Goal: Browse casually: Explore the website without a specific task or goal

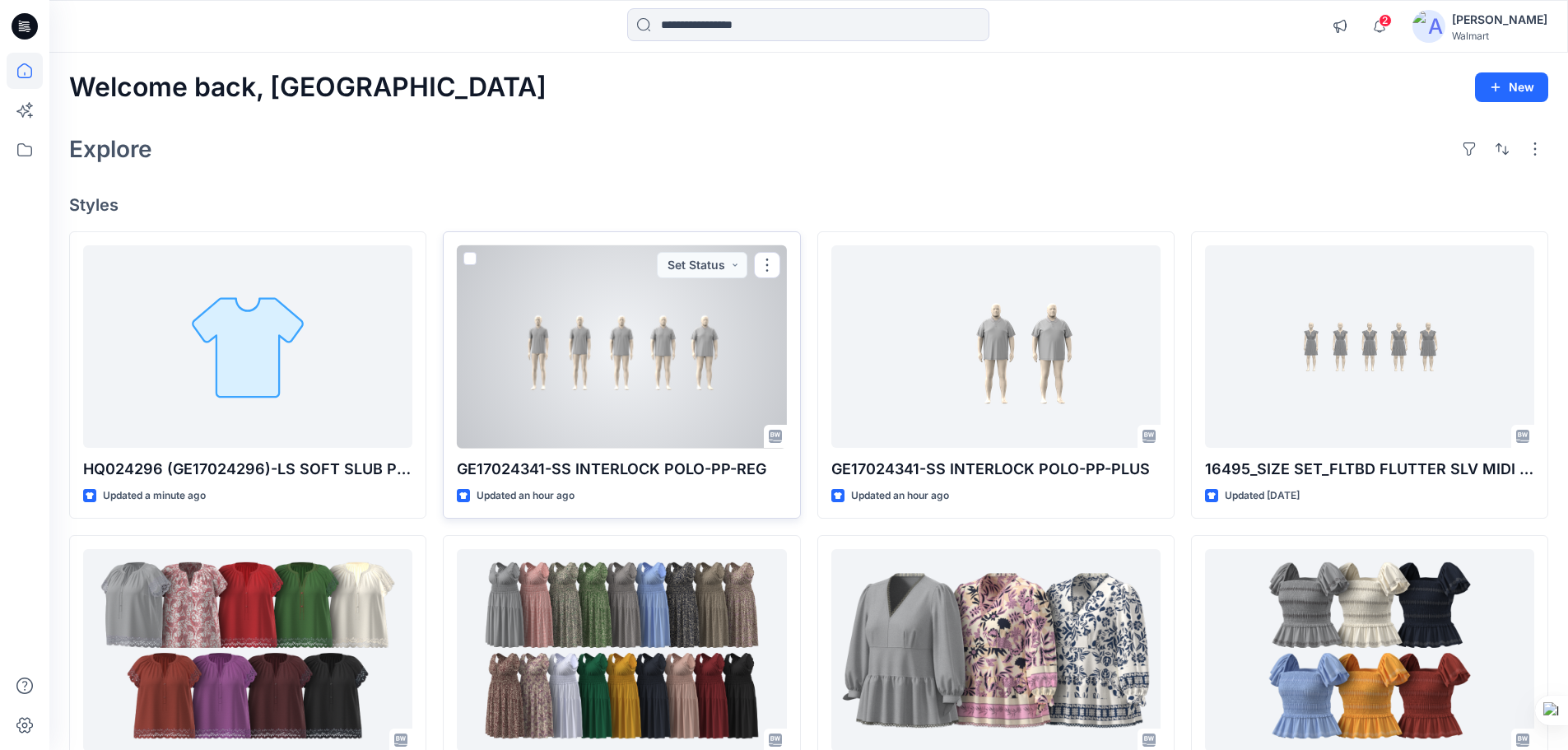
click at [646, 407] on div at bounding box center [622, 347] width 329 height 203
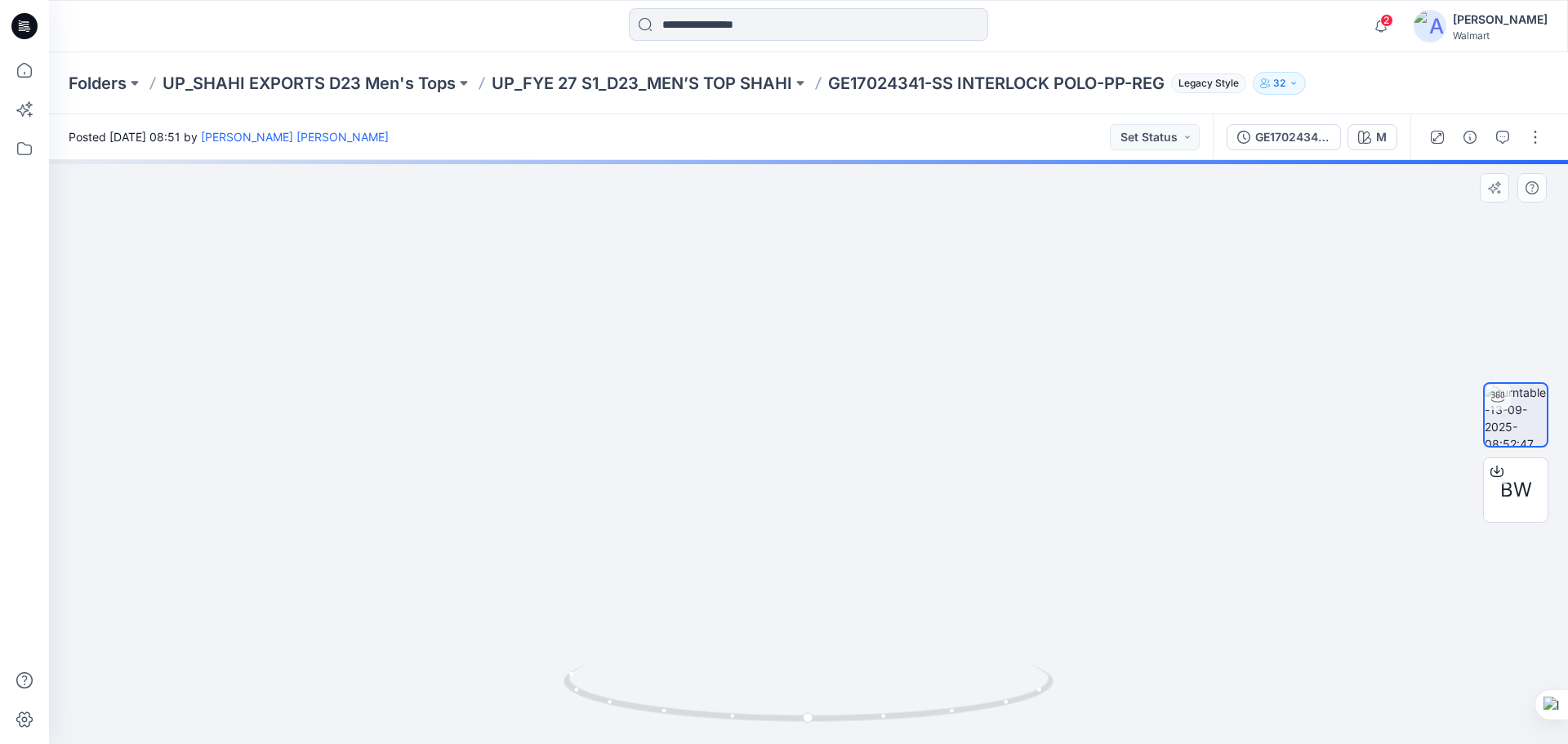
drag, startPoint x: 373, startPoint y: 385, endPoint x: 969, endPoint y: 429, distance: 597.6
drag, startPoint x: 843, startPoint y: 475, endPoint x: 861, endPoint y: 478, distance: 18.2
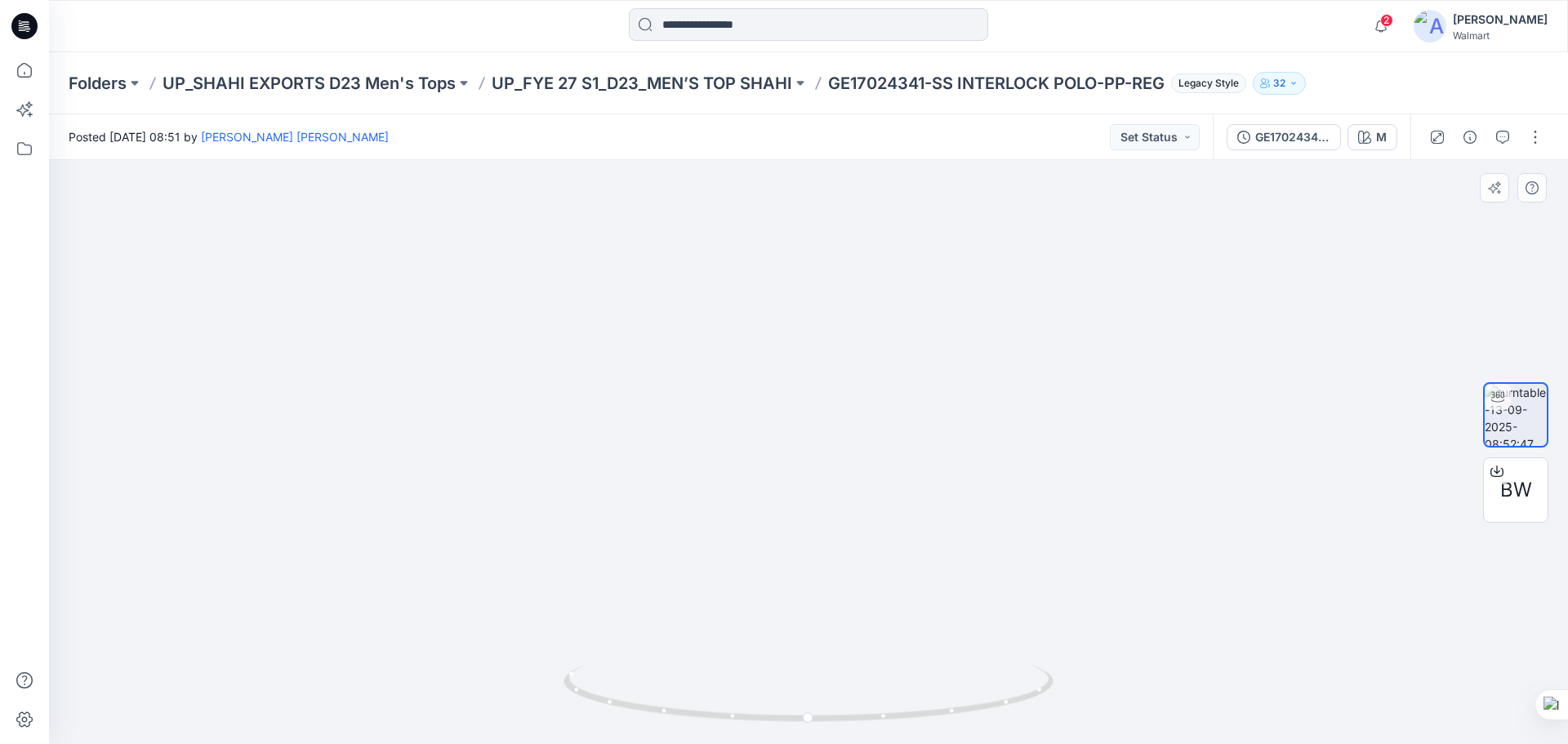
drag, startPoint x: 983, startPoint y: 471, endPoint x: 629, endPoint y: 419, distance: 357.8
drag, startPoint x: 849, startPoint y: 448, endPoint x: 748, endPoint y: 448, distance: 101.0
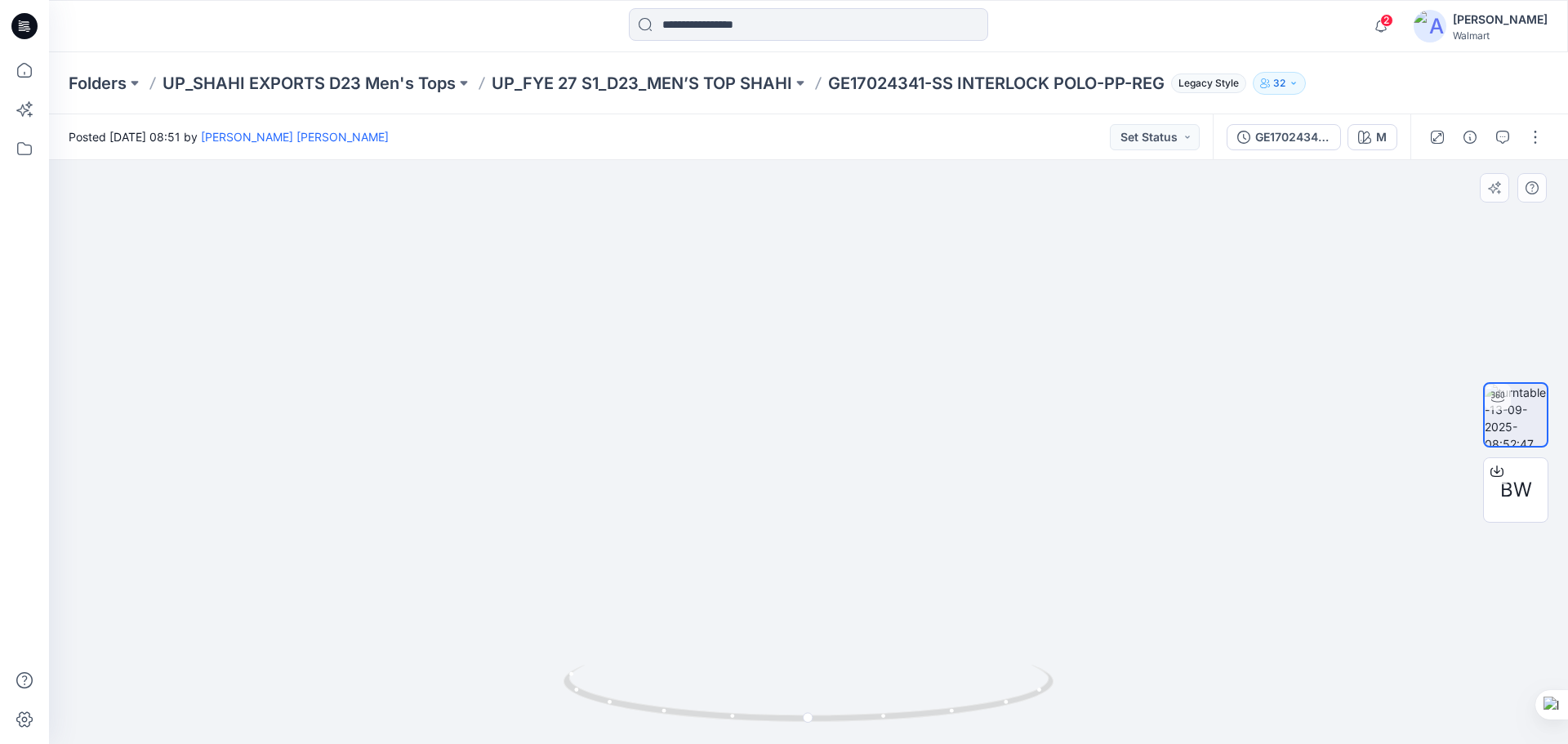
drag, startPoint x: 741, startPoint y: 469, endPoint x: 757, endPoint y: 469, distance: 16.0
drag, startPoint x: 970, startPoint y: 454, endPoint x: 784, endPoint y: 468, distance: 186.5
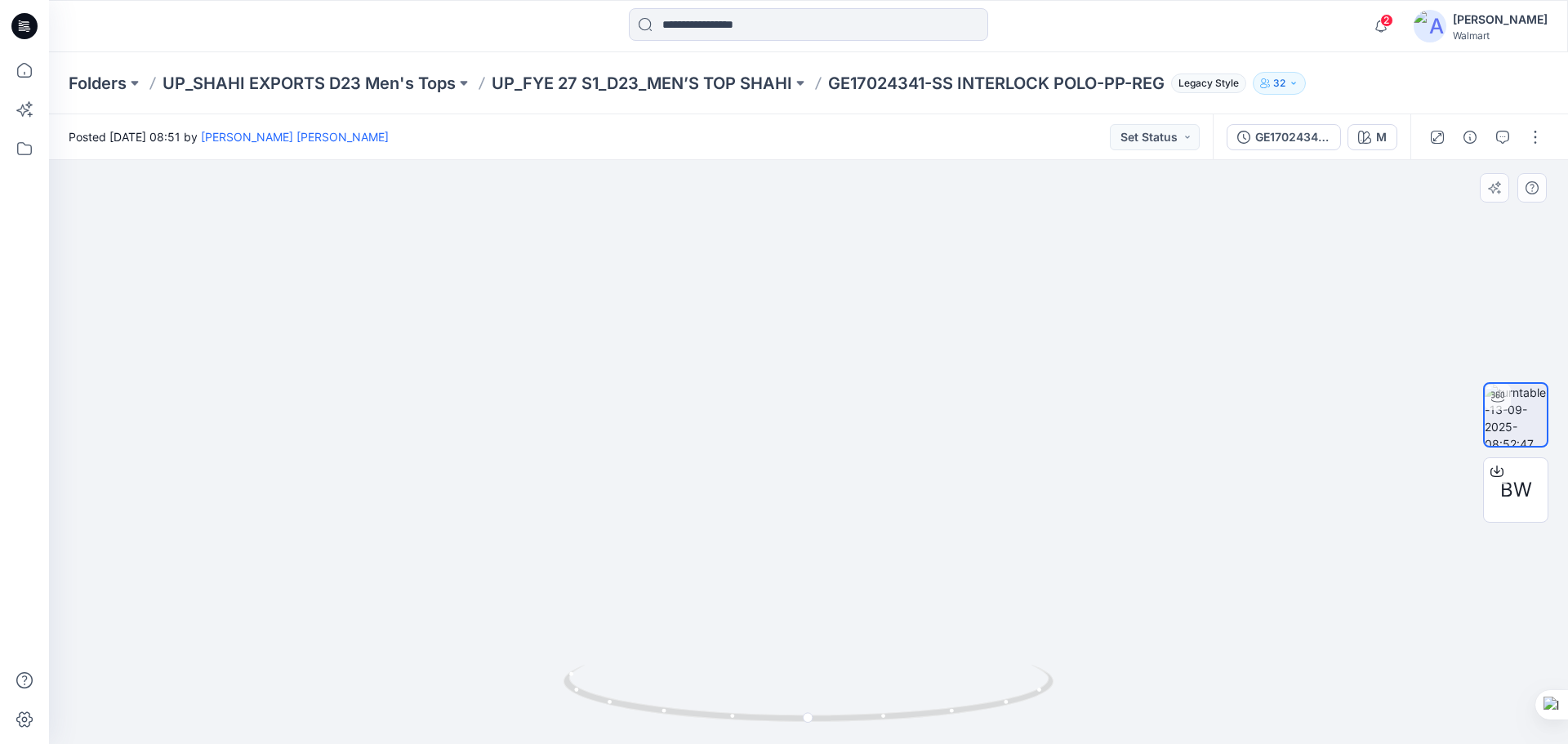
drag, startPoint x: 1266, startPoint y: 389, endPoint x: 1037, endPoint y: 375, distance: 229.4
drag, startPoint x: 855, startPoint y: 320, endPoint x: 877, endPoint y: 441, distance: 123.0
drag, startPoint x: 878, startPoint y: 720, endPoint x: 902, endPoint y: 669, distance: 56.4
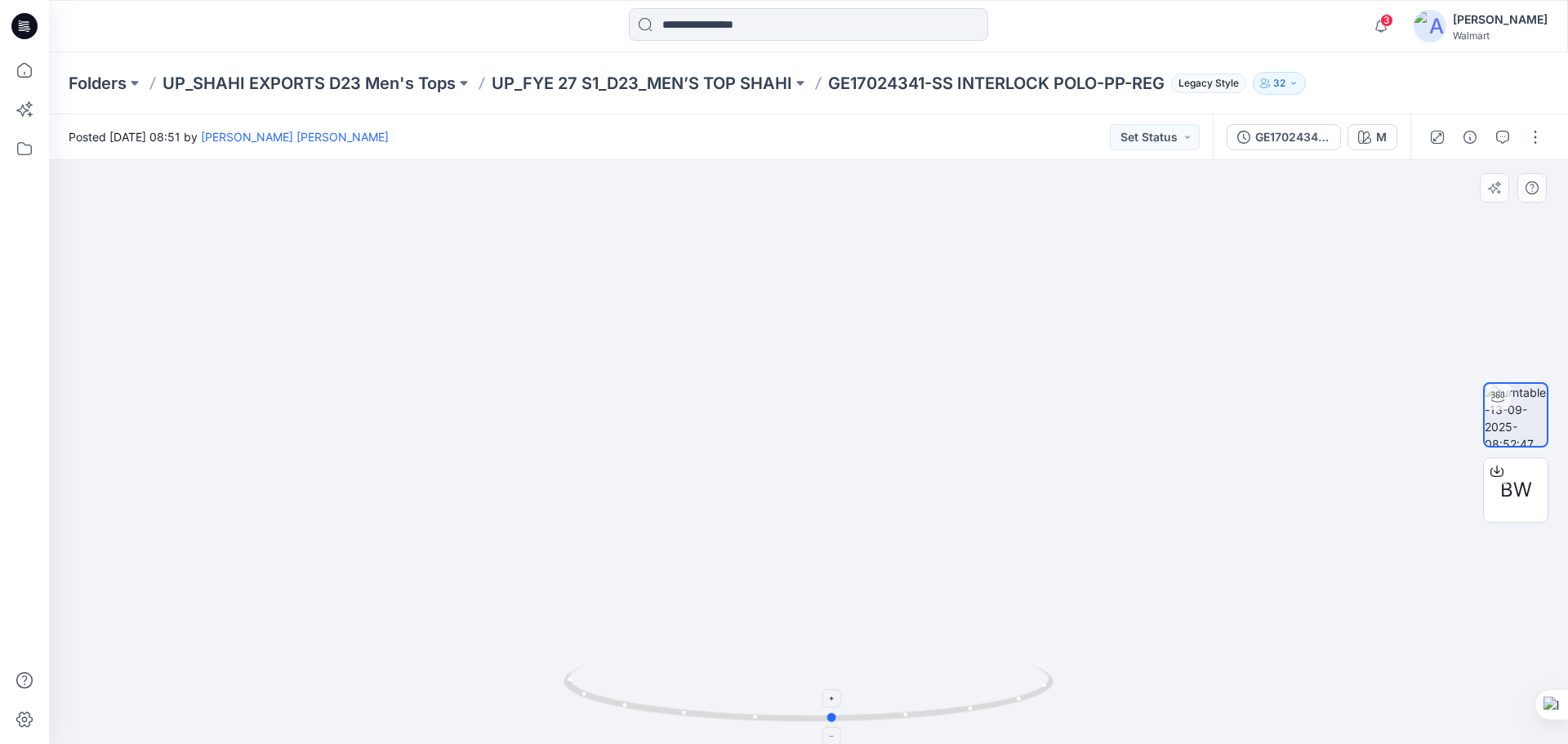
click at [902, 669] on icon at bounding box center [810, 695] width 495 height 61
drag, startPoint x: 894, startPoint y: 721, endPoint x: 661, endPoint y: 682, distance: 236.2
click at [661, 682] on icon at bounding box center [810, 695] width 495 height 61
drag, startPoint x: 602, startPoint y: 481, endPoint x: 861, endPoint y: 470, distance: 259.2
click at [861, 477] on img at bounding box center [1017, 148] width 1937 height 1192
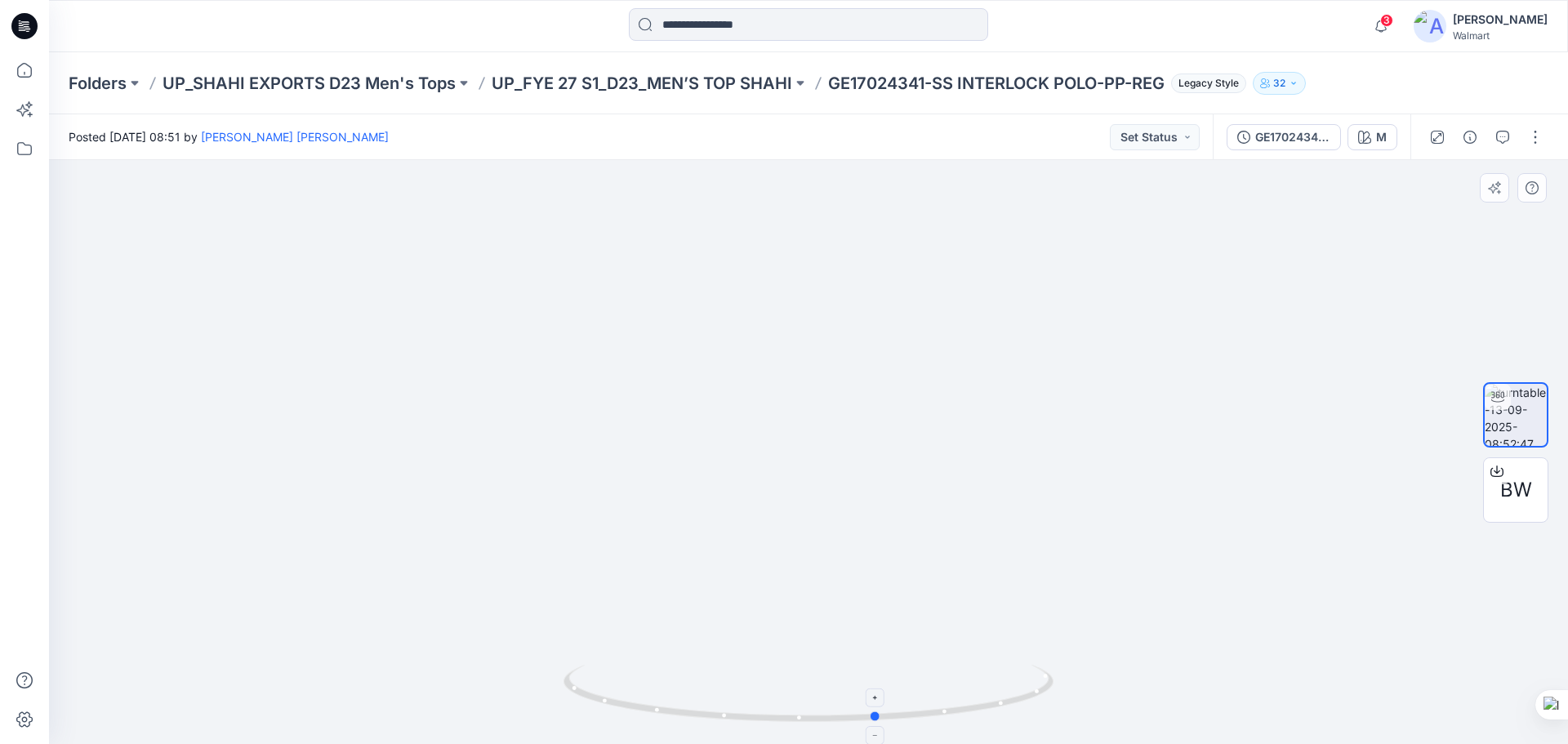
drag, startPoint x: 774, startPoint y: 723, endPoint x: 1051, endPoint y: 718, distance: 277.0
click at [1051, 718] on icon at bounding box center [810, 695] width 495 height 61
drag, startPoint x: 680, startPoint y: 512, endPoint x: 842, endPoint y: 516, distance: 162.0
click at [842, 516] on img at bounding box center [972, 149] width 1937 height 1191
drag, startPoint x: 927, startPoint y: 718, endPoint x: 879, endPoint y: 559, distance: 166.1
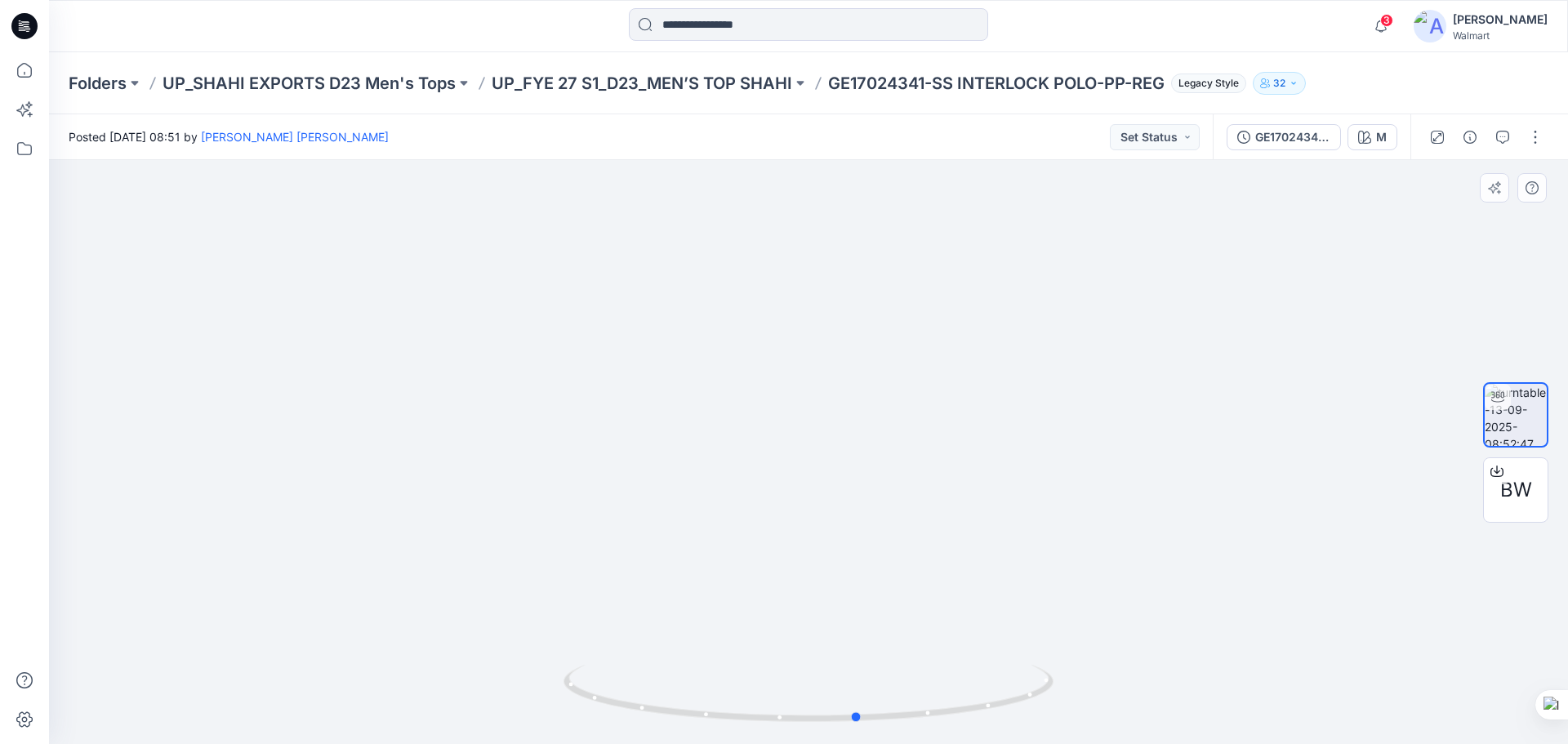
click at [909, 701] on icon at bounding box center [810, 695] width 495 height 61
drag, startPoint x: 887, startPoint y: 409, endPoint x: 437, endPoint y: 394, distance: 450.2
drag, startPoint x: 800, startPoint y: 412, endPoint x: 538, endPoint y: 422, distance: 262.2
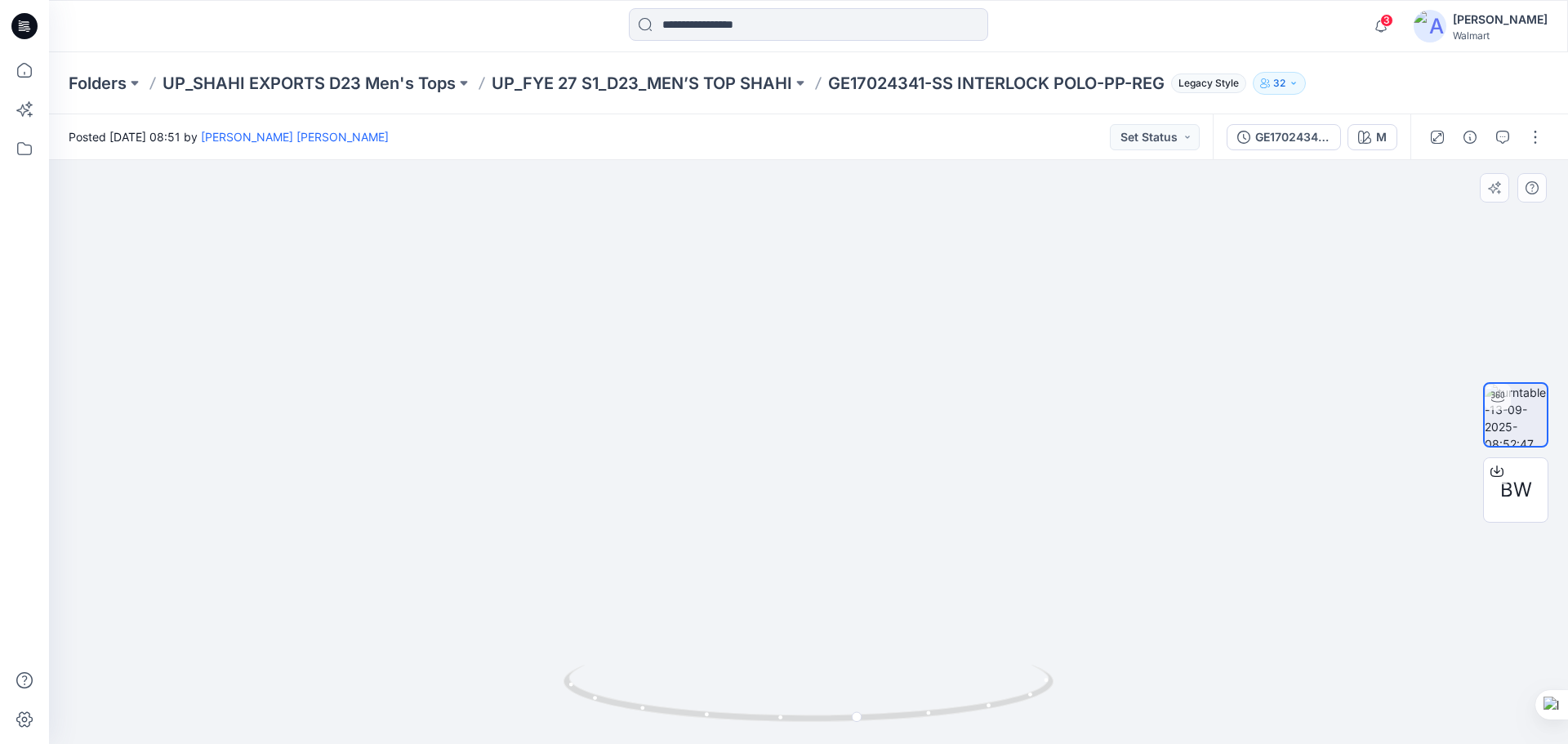
drag, startPoint x: 696, startPoint y: 422, endPoint x: 526, endPoint y: 422, distance: 170.0
drag, startPoint x: 933, startPoint y: 436, endPoint x: 632, endPoint y: 441, distance: 301.0
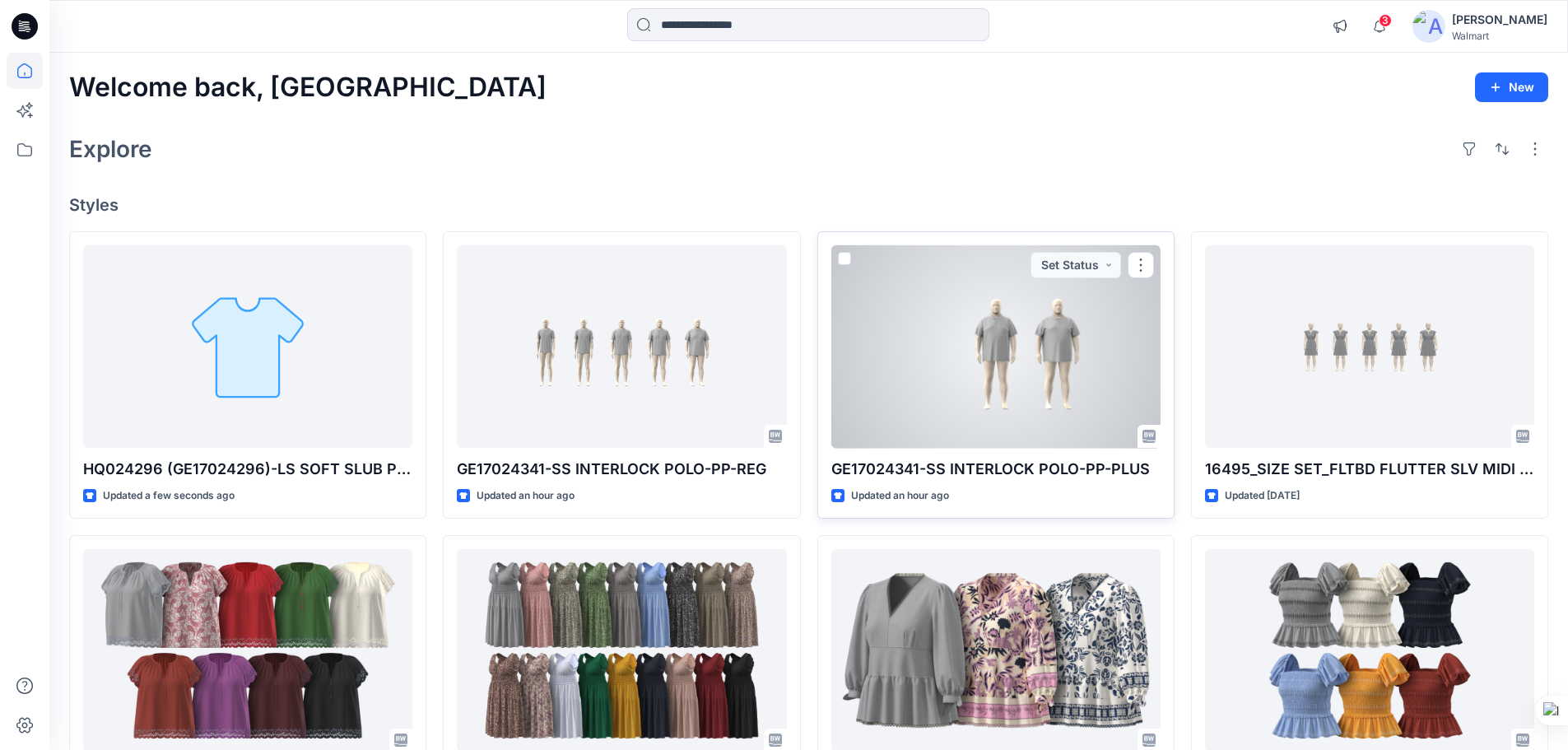
click at [1011, 353] on div at bounding box center [996, 347] width 329 height 203
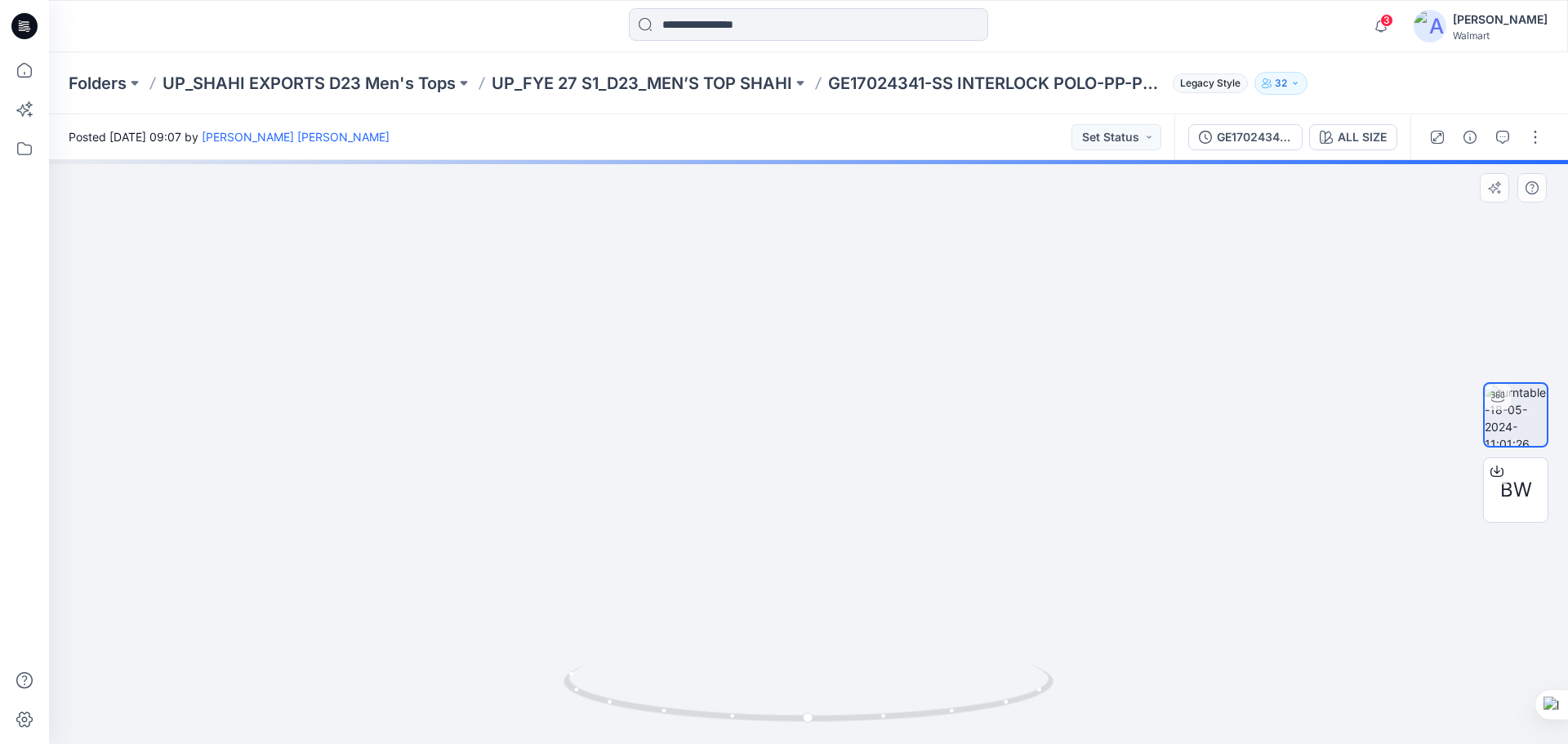
drag, startPoint x: 1038, startPoint y: 455, endPoint x: 904, endPoint y: 451, distance: 134.1
click at [905, 451] on img at bounding box center [808, 226] width 1485 height 1036
drag, startPoint x: 933, startPoint y: 496, endPoint x: 881, endPoint y: 494, distance: 52.0
click at [881, 494] on img at bounding box center [809, 282] width 1260 height 928
drag, startPoint x: 957, startPoint y: 477, endPoint x: 842, endPoint y: 477, distance: 115.0
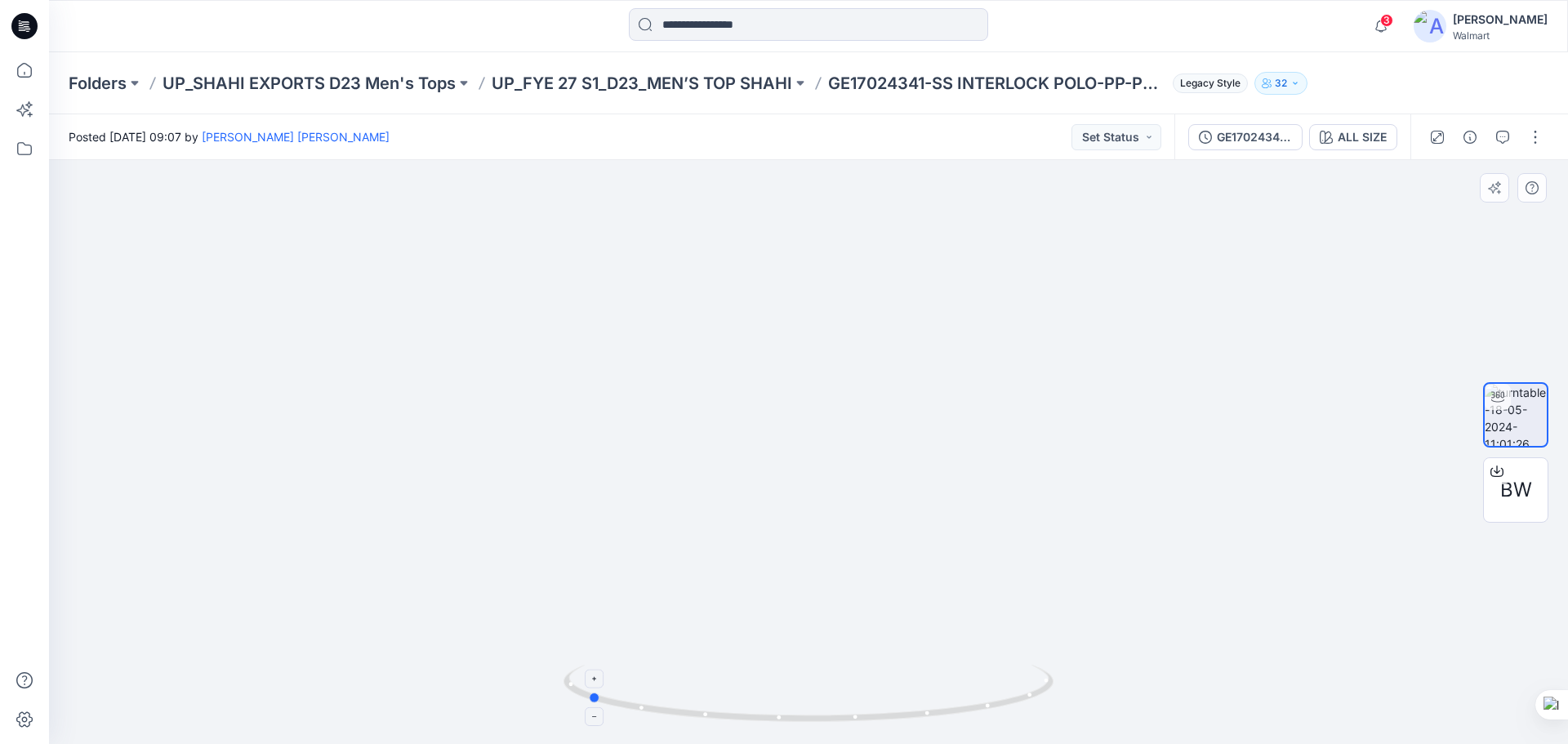
drag, startPoint x: 927, startPoint y: 719, endPoint x: 705, endPoint y: 676, distance: 226.1
click at [705, 676] on icon at bounding box center [810, 695] width 495 height 61
drag, startPoint x: 661, startPoint y: 475, endPoint x: 791, endPoint y: 490, distance: 130.9
click at [791, 490] on img at bounding box center [809, 288] width 1260 height 914
drag, startPoint x: 834, startPoint y: 720, endPoint x: 1070, endPoint y: 706, distance: 236.4
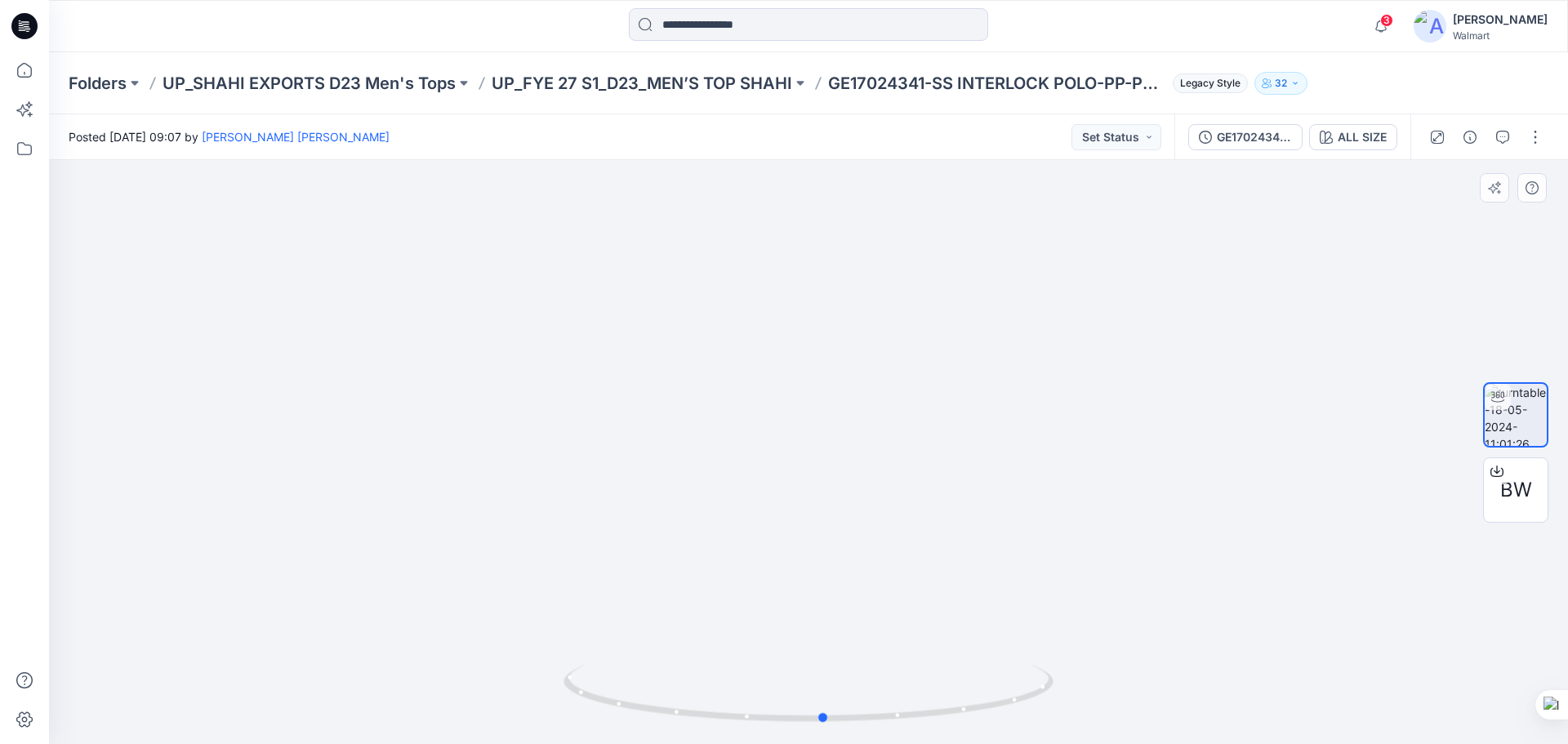
click at [1070, 706] on div at bounding box center [808, 452] width 1519 height 584
drag, startPoint x: 961, startPoint y: 711, endPoint x: 741, endPoint y: 691, distance: 220.9
click at [741, 691] on icon at bounding box center [810, 695] width 495 height 61
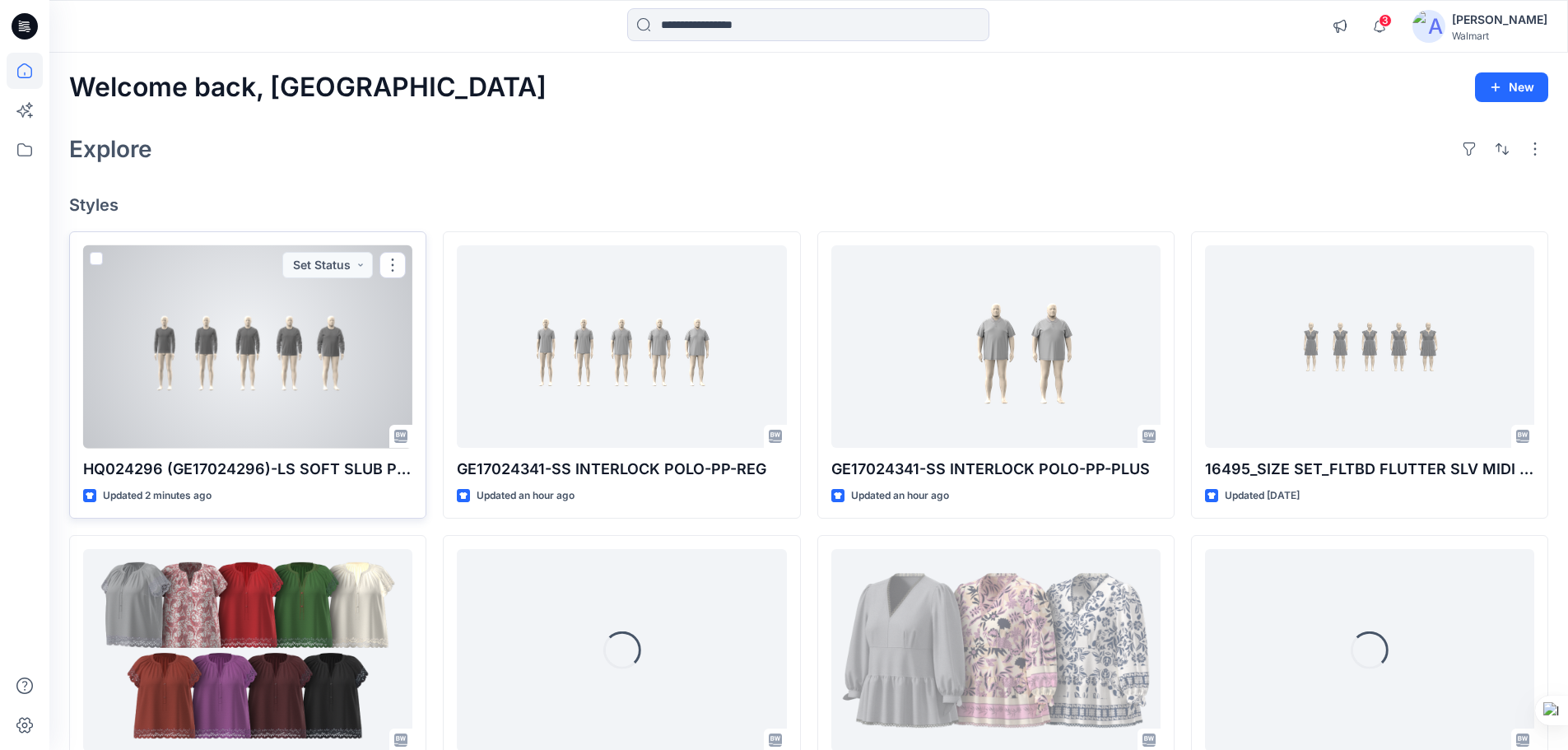
click at [285, 350] on div at bounding box center [248, 347] width 329 height 203
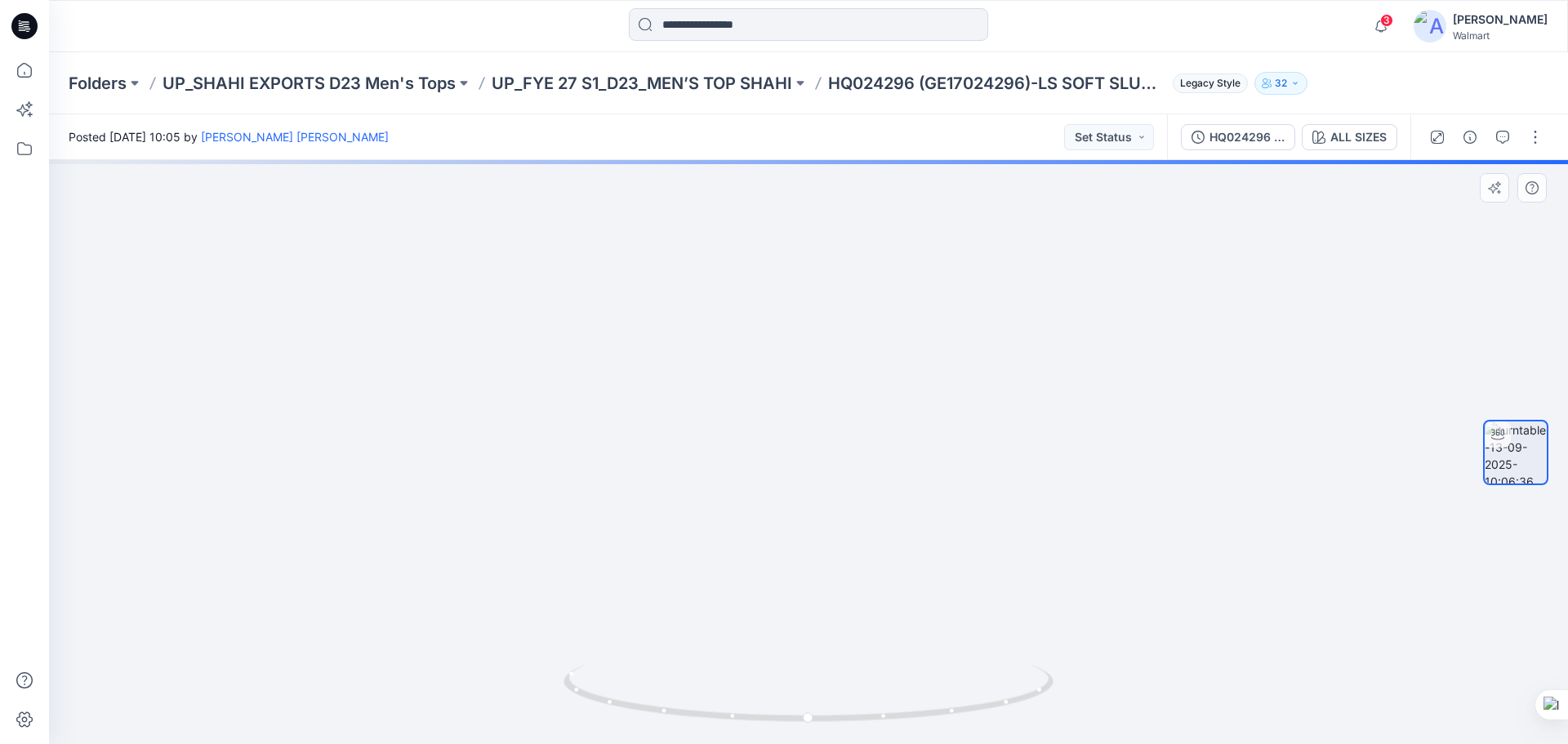
drag, startPoint x: 795, startPoint y: 468, endPoint x: 594, endPoint y: 460, distance: 201.2
click at [594, 460] on img at bounding box center [648, 110] width 1937 height 1266
drag, startPoint x: 926, startPoint y: 471, endPoint x: 768, endPoint y: 455, distance: 158.8
click at [768, 455] on img at bounding box center [600, 102] width 1937 height 1285
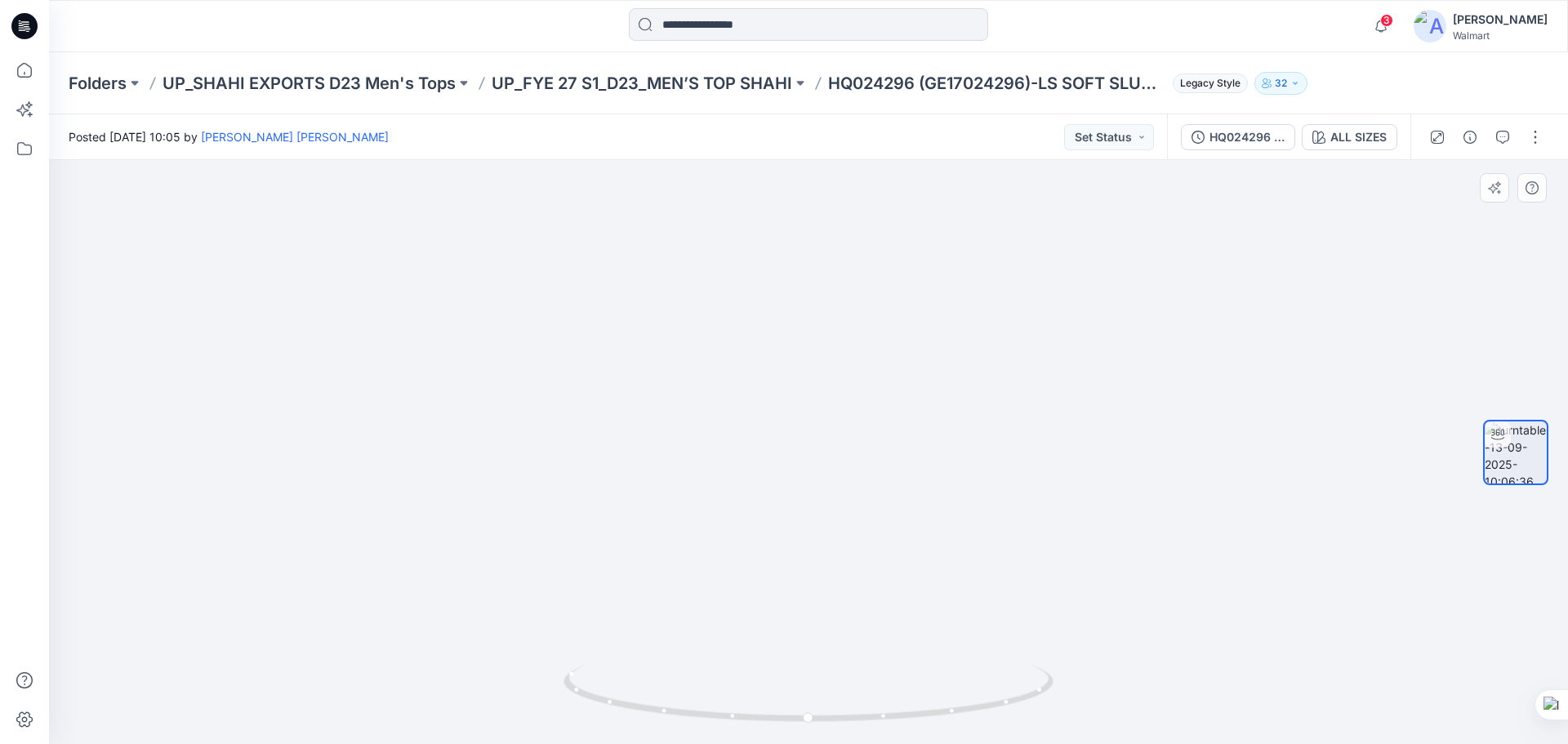
drag, startPoint x: 762, startPoint y: 447, endPoint x: 846, endPoint y: 451, distance: 84.1
click at [846, 451] on img at bounding box center [808, 222] width 1485 height 1045
drag, startPoint x: 843, startPoint y: 376, endPoint x: 835, endPoint y: 548, distance: 172.2
drag, startPoint x: 837, startPoint y: 515, endPoint x: 834, endPoint y: 535, distance: 20.2
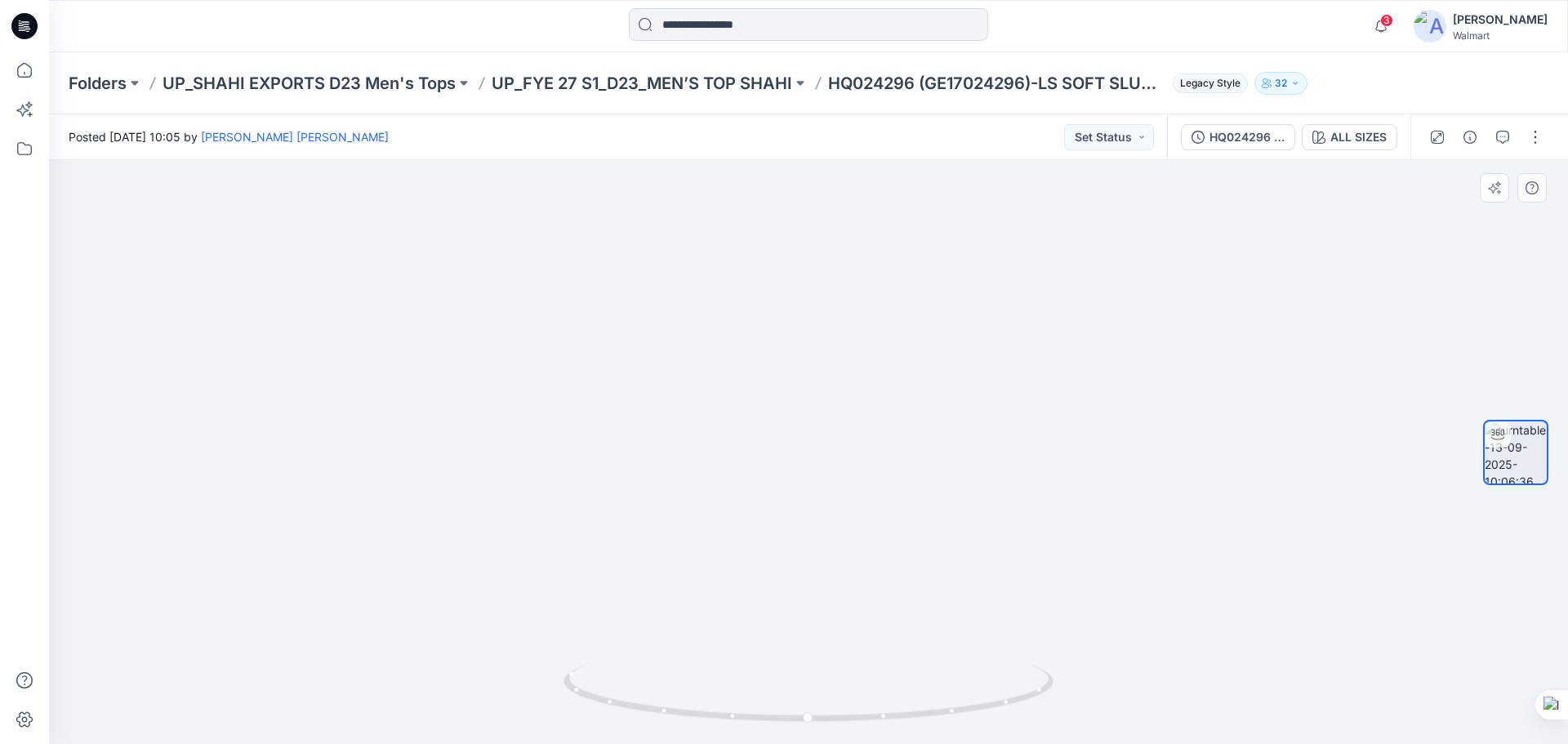
click at [10, 28] on div at bounding box center [24, 26] width 52 height 52
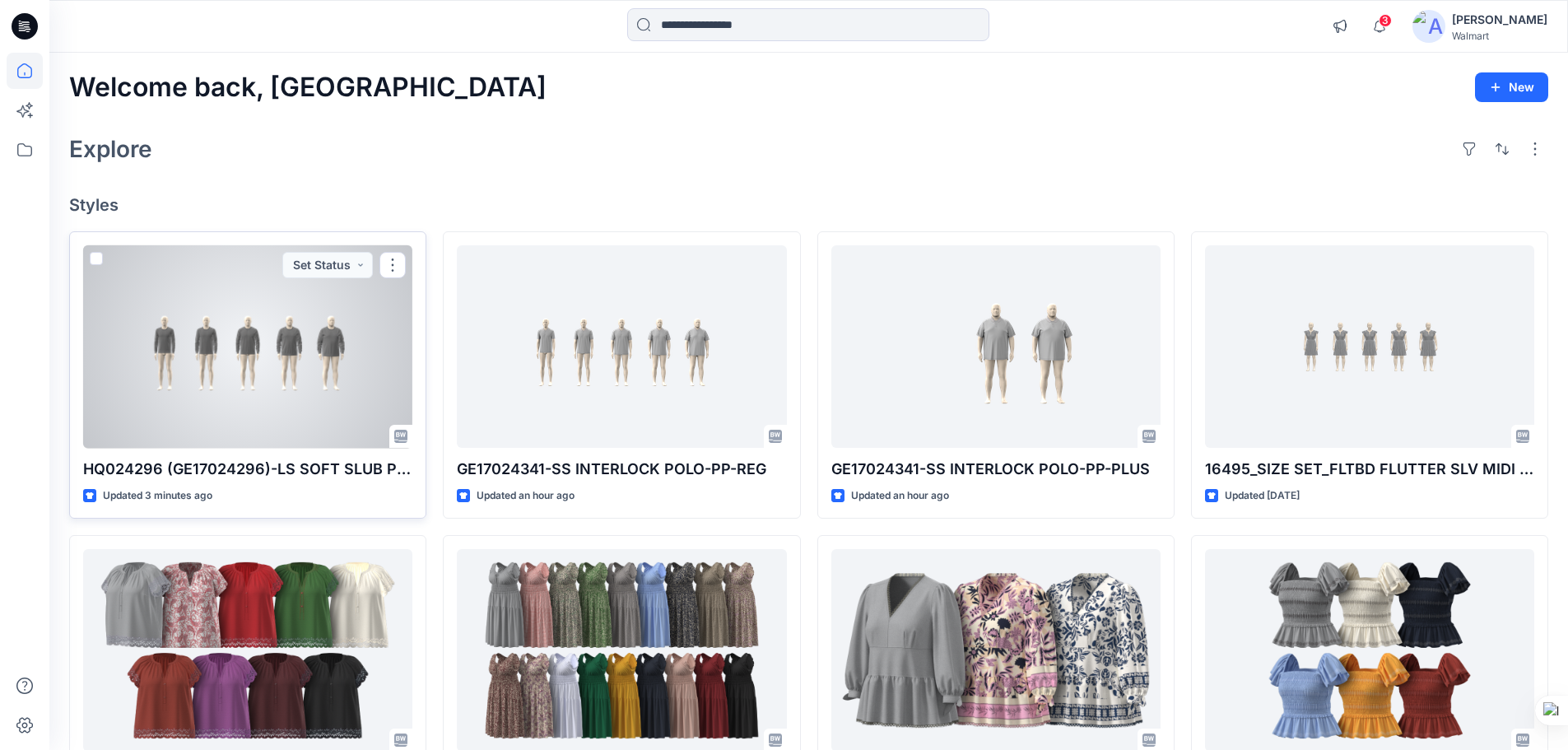
click at [295, 354] on div at bounding box center [248, 347] width 329 height 203
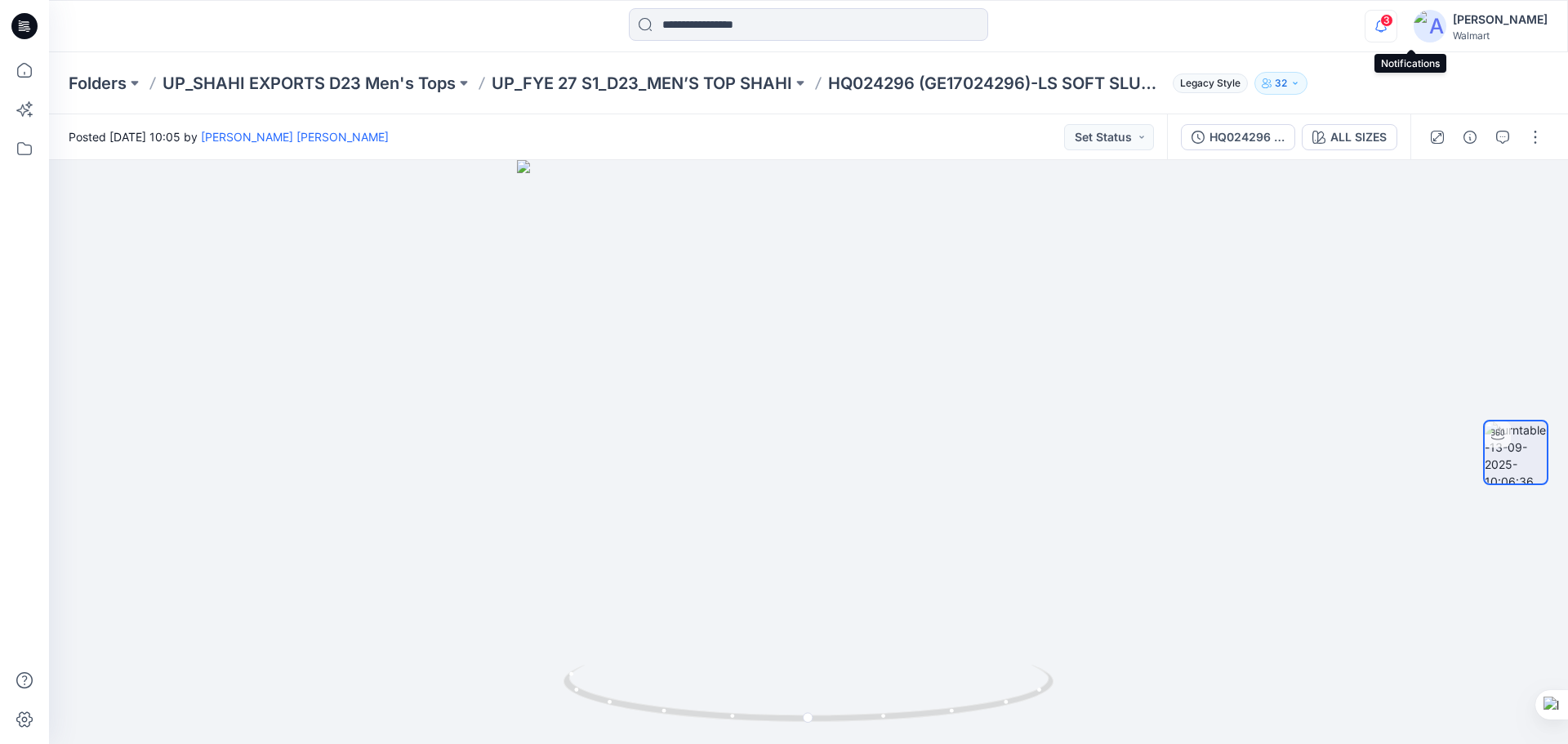
click at [1397, 23] on icon "button" at bounding box center [1381, 26] width 31 height 33
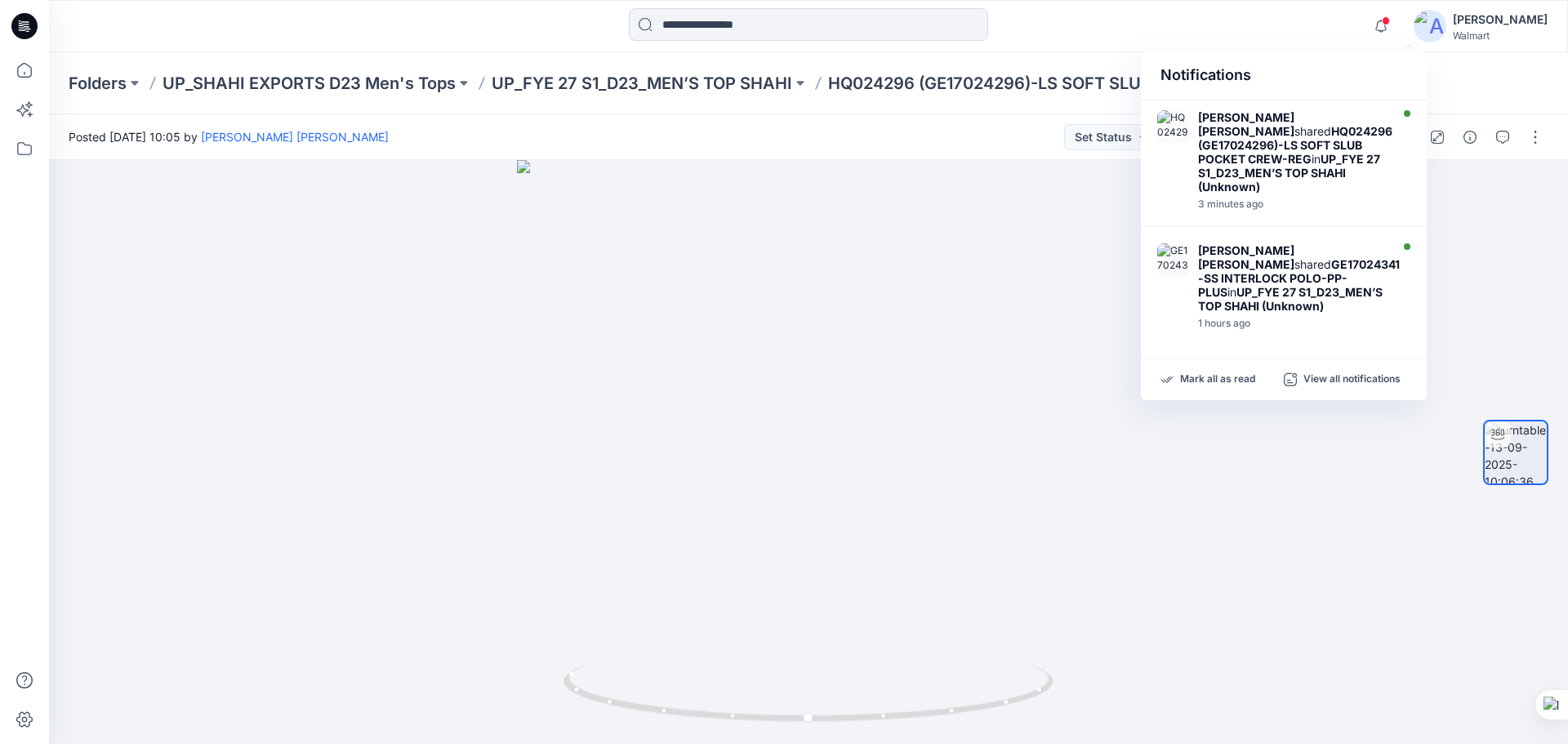
click at [1190, 390] on div "Mark all as read View all notifications" at bounding box center [1284, 379] width 286 height 41
click at [1195, 386] on p "Mark all as read" at bounding box center [1218, 380] width 75 height 15
click at [32, 24] on icon at bounding box center [24, 26] width 26 height 26
